Goal: Find contact information: Find contact information

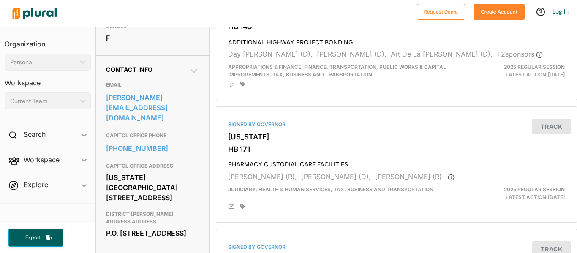
scroll to position [253, 0]
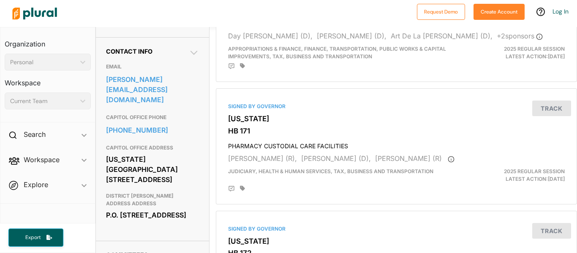
drag, startPoint x: 188, startPoint y: 170, endPoint x: 98, endPoint y: 154, distance: 90.7
click at [98, 154] on div "Contact Info EMAIL [PERSON_NAME][EMAIL_ADDRESS][DOMAIN_NAME] CAPITOL OFFICE PHO…" at bounding box center [152, 139] width 113 height 204
click at [134, 201] on h3 "DISTRICT [PERSON_NAME] ADDRESS ADDRESS" at bounding box center [152, 200] width 93 height 18
drag, startPoint x: 104, startPoint y: 206, endPoint x: 180, endPoint y: 222, distance: 77.7
click at [180, 222] on div "Contact Info EMAIL [PERSON_NAME][EMAIL_ADDRESS][DOMAIN_NAME] CAPITOL OFFICE PHO…" at bounding box center [152, 139] width 113 height 204
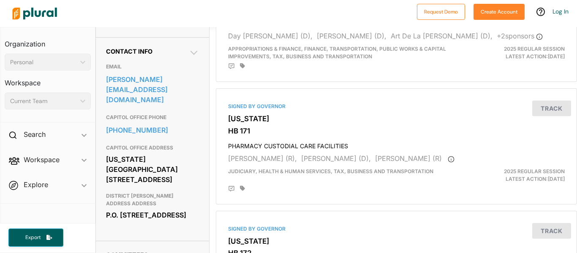
click at [175, 220] on div "P.O. [STREET_ADDRESS]" at bounding box center [152, 215] width 93 height 13
click at [122, 154] on div "[US_STATE][GEOGRAPHIC_DATA] [STREET_ADDRESS]" at bounding box center [152, 169] width 93 height 33
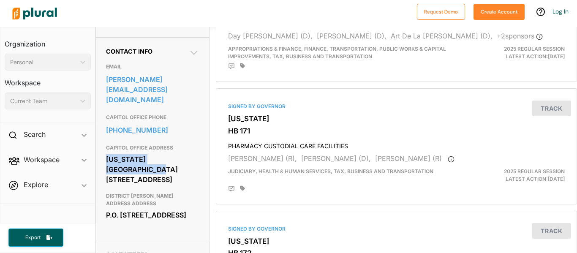
drag, startPoint x: 106, startPoint y: 152, endPoint x: 189, endPoint y: 156, distance: 83.8
click at [189, 156] on div "[US_STATE][GEOGRAPHIC_DATA] [STREET_ADDRESS]" at bounding box center [152, 169] width 93 height 33
copy div "[US_STATE][GEOGRAPHIC_DATA]"
drag, startPoint x: 104, startPoint y: 208, endPoint x: 181, endPoint y: 225, distance: 79.6
click at [181, 225] on div "Contact Info EMAIL [PERSON_NAME][EMAIL_ADDRESS][DOMAIN_NAME] CAPITOL OFFICE PHO…" at bounding box center [152, 139] width 113 height 204
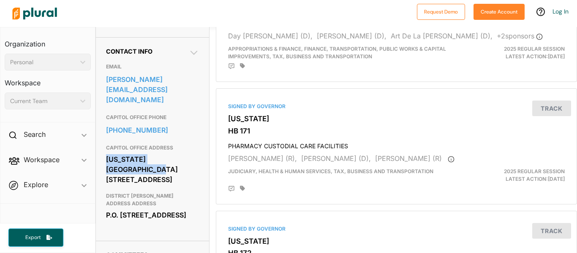
copy div "P.O. [STREET_ADDRESS]"
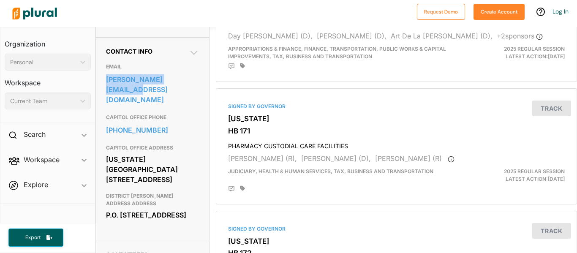
drag, startPoint x: 199, startPoint y: 94, endPoint x: 107, endPoint y: 101, distance: 92.8
click at [107, 101] on div "Contact Info EMAIL [PERSON_NAME][EMAIL_ADDRESS][DOMAIN_NAME] CAPITOL OFFICE PHO…" at bounding box center [152, 139] width 113 height 204
copy link "[PERSON_NAME][EMAIL_ADDRESS][DOMAIN_NAME]"
click at [166, 124] on link "[PHONE_NUMBER]" at bounding box center [152, 130] width 93 height 13
click at [177, 124] on link "[PHONE_NUMBER]" at bounding box center [152, 130] width 93 height 13
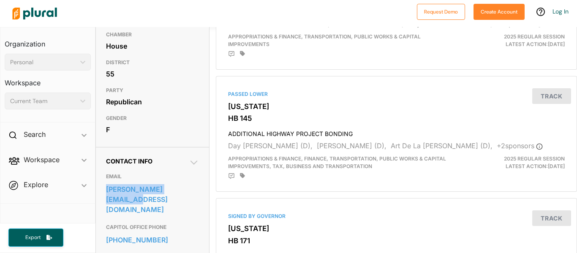
scroll to position [127, 0]
